Goal: Use online tool/utility

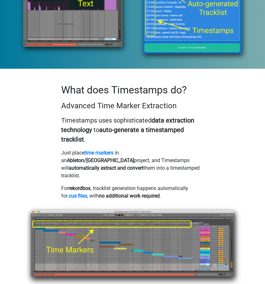
scroll to position [407, 0]
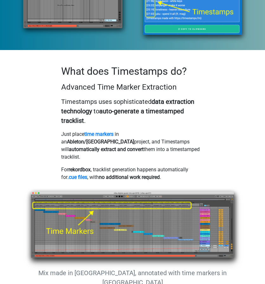
drag, startPoint x: 75, startPoint y: 144, endPoint x: 144, endPoint y: 145, distance: 68.8
click at [132, 166] on p "For rekordbox , tracklist generation happens automatically for .cue files , wit…" at bounding box center [132, 173] width 143 height 15
click at [144, 174] on strong "no additional work required" at bounding box center [129, 177] width 61 height 6
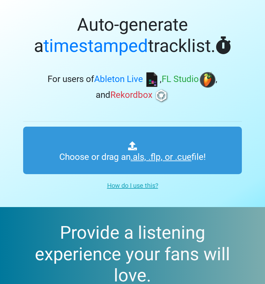
scroll to position [0, 0]
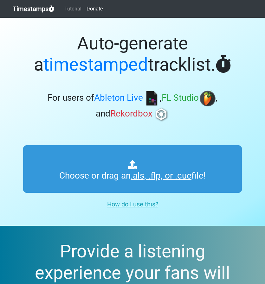
type input "C:\fakepath\20 July.WAV"
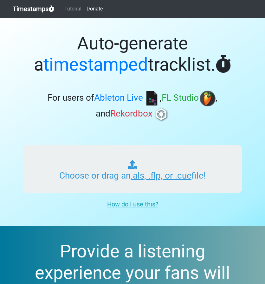
click at [156, 180] on input "Choose or drag an .als, .flp, or .cue file!" at bounding box center [132, 169] width 219 height 48
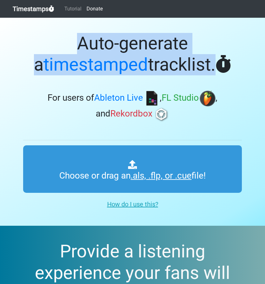
drag, startPoint x: 120, startPoint y: 55, endPoint x: 216, endPoint y: 69, distance: 97.2
click at [197, 71] on h1 "Auto-generate a timestamped tracklist." at bounding box center [132, 54] width 219 height 42
copy h1 "Auto-generate a timestamped tracklist"
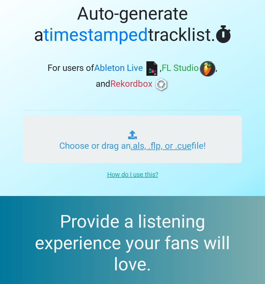
scroll to position [127, 0]
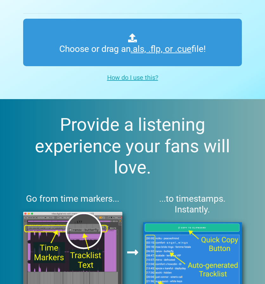
click at [135, 79] on u "How do I use this?" at bounding box center [132, 78] width 51 height 8
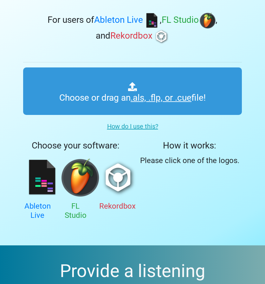
scroll to position [158, 0]
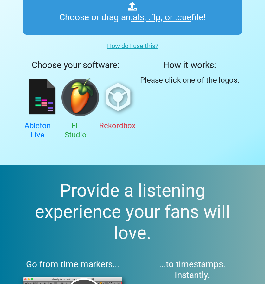
click at [116, 112] on img at bounding box center [118, 97] width 38 height 38
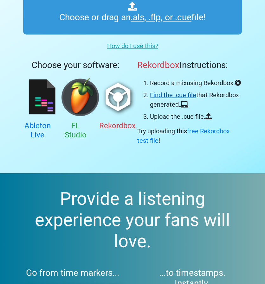
click at [181, 93] on link "Find the .cue file" at bounding box center [173, 95] width 46 height 8
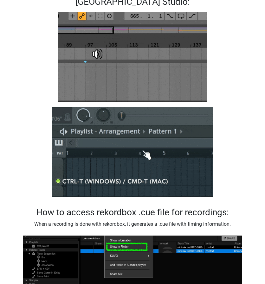
scroll to position [354, 0]
